Goal: Complete application form

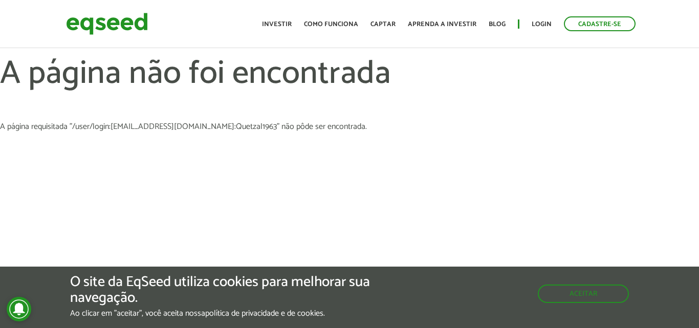
click at [551, 78] on h1 "A página não foi encontrada" at bounding box center [349, 89] width 699 height 67
click at [541, 26] on link "Login" at bounding box center [542, 24] width 20 height 7
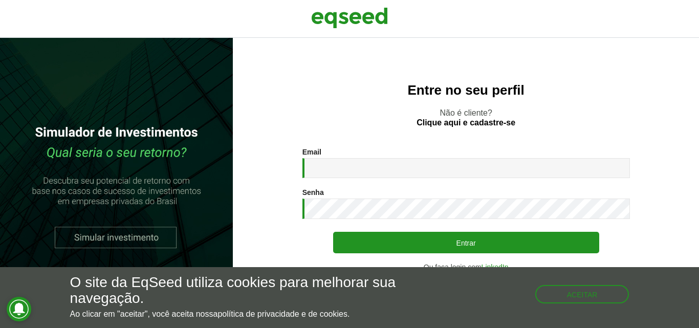
click at [418, 156] on div "Email * Digite seu endereço de e-mail." at bounding box center [467, 163] width 328 height 30
click at [419, 163] on input "Email *" at bounding box center [467, 168] width 328 height 20
paste input "**********"
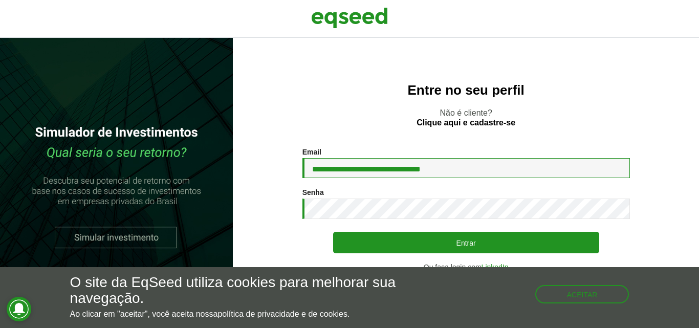
drag, startPoint x: 406, startPoint y: 168, endPoint x: 488, endPoint y: 168, distance: 82.4
click at [488, 168] on input "**********" at bounding box center [467, 168] width 328 height 20
type input "**********"
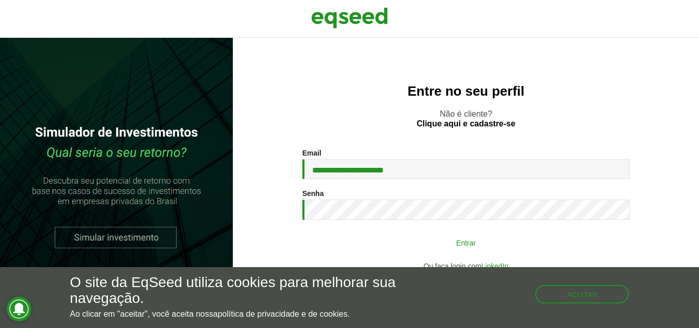
type button "Entrar"
click at [455, 237] on button "Entrar" at bounding box center [466, 242] width 266 height 19
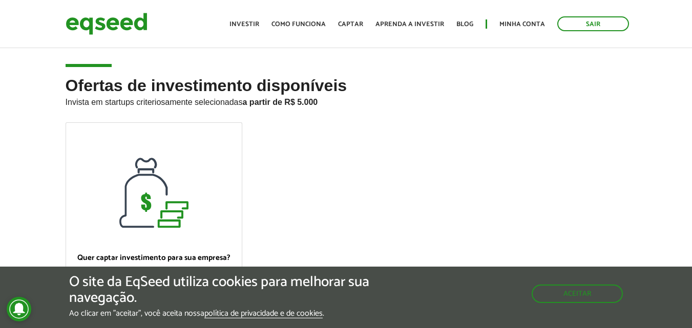
click at [512, 17] on ul "Início Investir Como funciona Captar Aprenda a investir Blog Minha conta Sair" at bounding box center [429, 23] width 410 height 15
click at [512, 22] on link "Minha conta" at bounding box center [522, 24] width 46 height 7
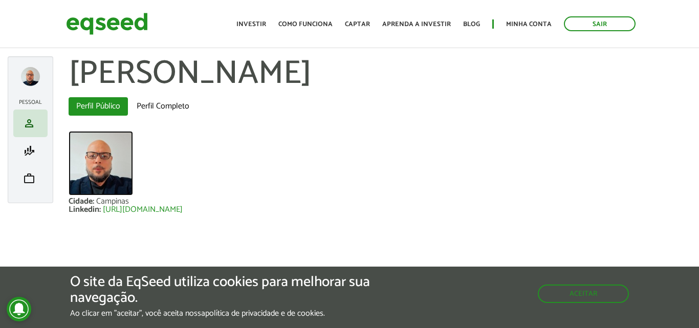
click at [104, 155] on img at bounding box center [101, 163] width 65 height 65
click at [32, 146] on span "finance_mode" at bounding box center [29, 151] width 12 height 12
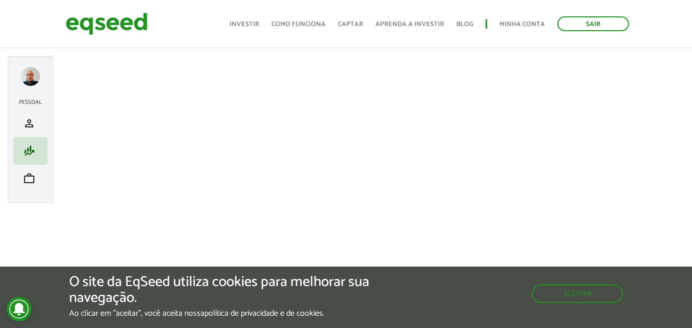
scroll to position [22, 0]
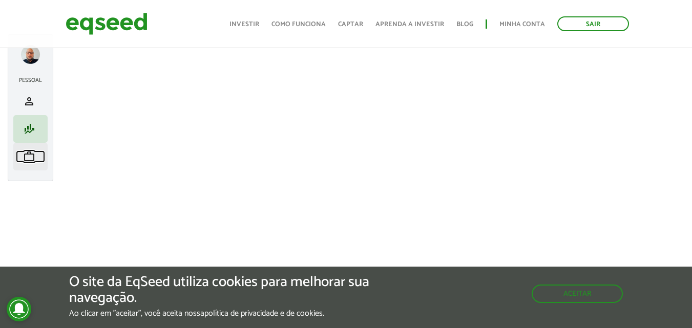
click at [39, 153] on link "work Meu portfólio" at bounding box center [30, 157] width 29 height 12
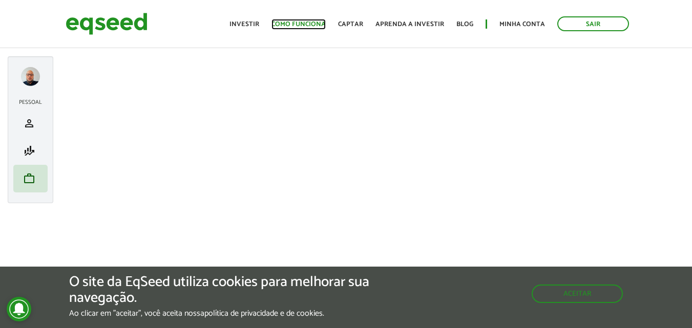
click at [283, 24] on link "Como funciona" at bounding box center [298, 24] width 54 height 7
click at [239, 23] on link "Investir" at bounding box center [244, 24] width 30 height 7
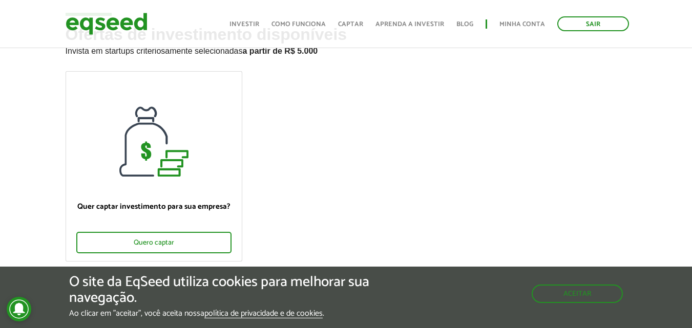
scroll to position [102, 0]
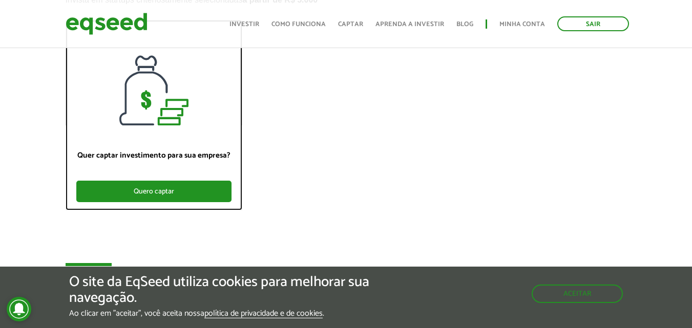
click at [164, 188] on div "Quero captar" at bounding box center [153, 192] width 155 height 22
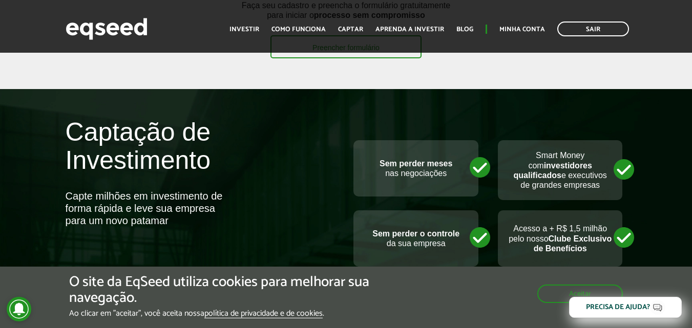
scroll to position [256, 0]
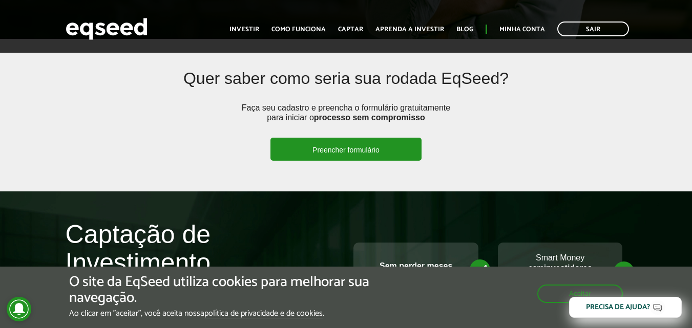
click at [332, 148] on link "Preencher formulário" at bounding box center [345, 149] width 151 height 23
